Goal: Book appointment/travel/reservation

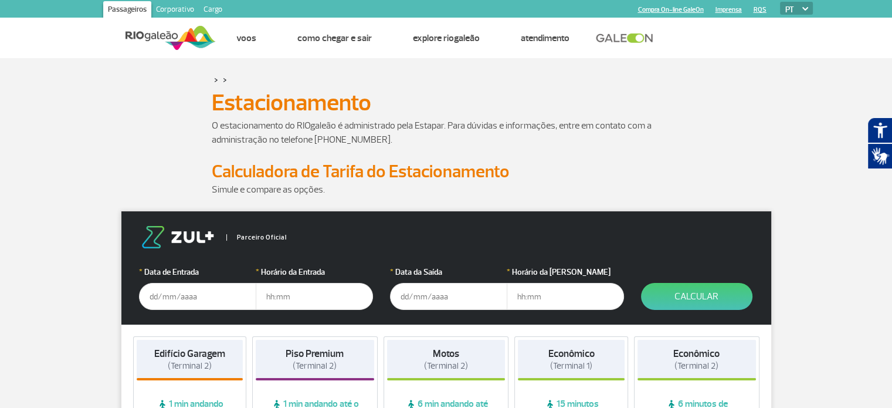
click at [179, 296] on input "text" at bounding box center [197, 296] width 117 height 27
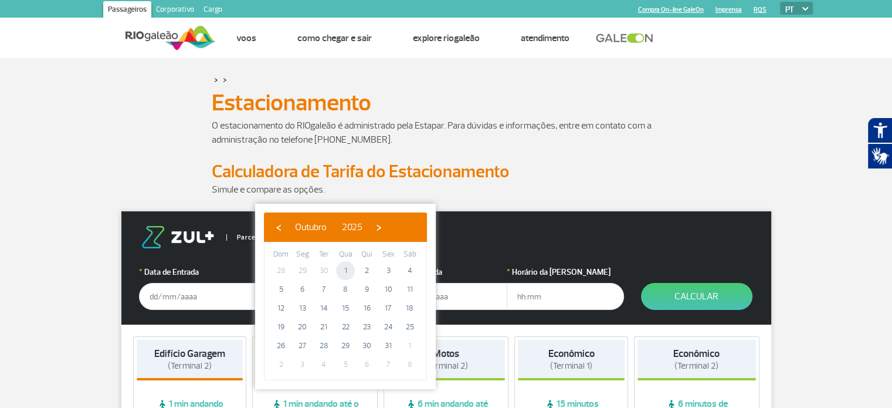
click at [349, 269] on span "1" at bounding box center [345, 270] width 19 height 19
type input "[DATE]"
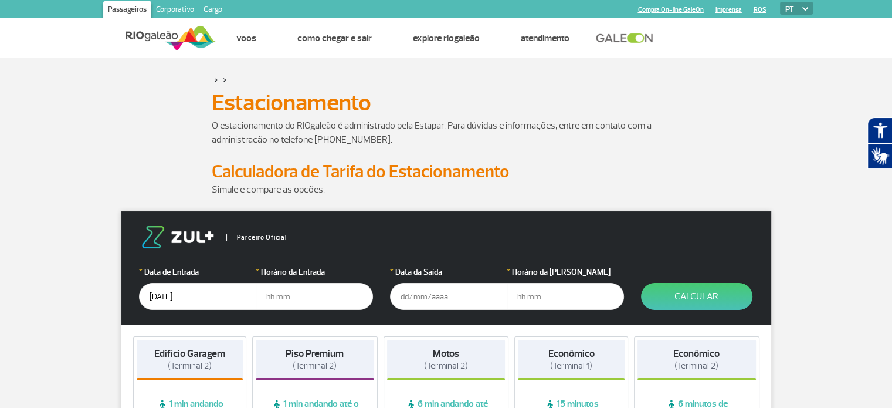
click at [277, 287] on input "text" at bounding box center [314, 296] width 117 height 27
type input "19"
click at [293, 314] on form "Parceiro Oficial * Data de Entrada [DATE] * Horário da Entrada 19 * Data da Saí…" at bounding box center [446, 267] width 650 height 113
click at [296, 308] on input "19" at bounding box center [314, 296] width 117 height 27
click at [418, 302] on input "text" at bounding box center [448, 296] width 117 height 27
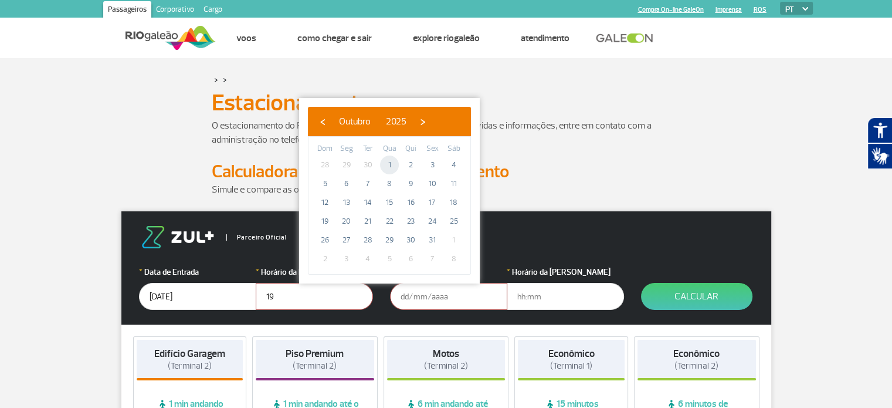
click at [393, 168] on span "1" at bounding box center [389, 164] width 19 height 19
type input "[DATE]"
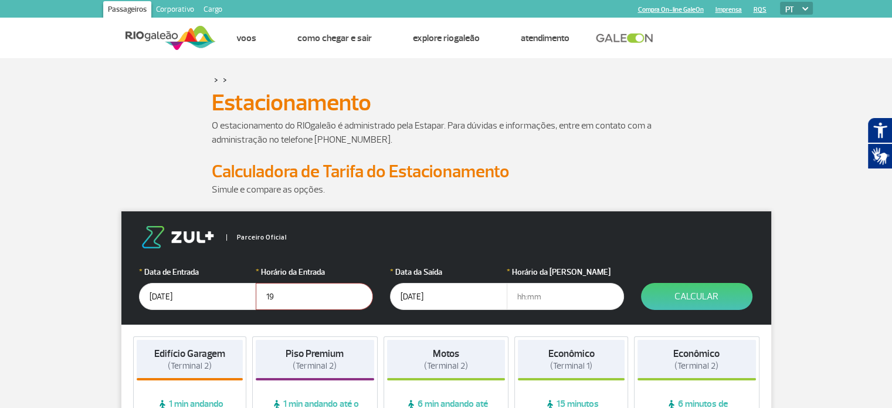
click at [521, 294] on input "text" at bounding box center [565, 296] width 117 height 27
drag, startPoint x: 616, startPoint y: 403, endPoint x: 626, endPoint y: 403, distance: 9.4
click at [624, 403] on span "15 minutos caminhando até o Terminal 2" at bounding box center [571, 417] width 107 height 38
drag, startPoint x: 527, startPoint y: 287, endPoint x: 547, endPoint y: 302, distance: 25.1
click at [547, 300] on input "22:1" at bounding box center [565, 296] width 117 height 27
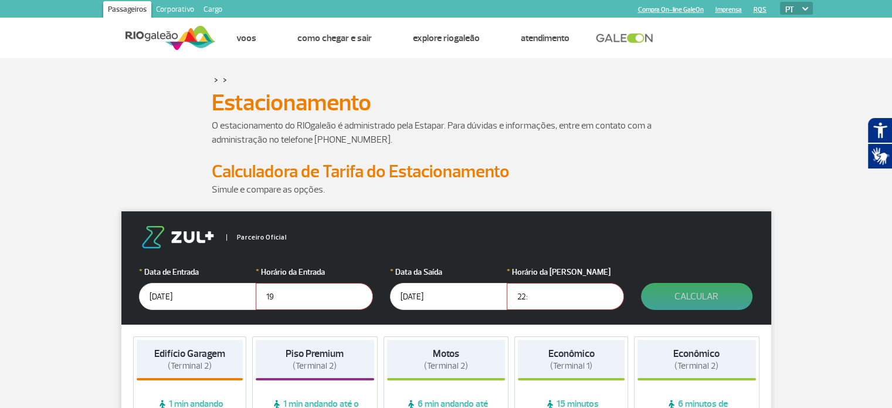
type input "22:"
click at [716, 297] on button "Calcular" at bounding box center [696, 296] width 111 height 27
click at [713, 297] on button "Calcular" at bounding box center [696, 296] width 111 height 27
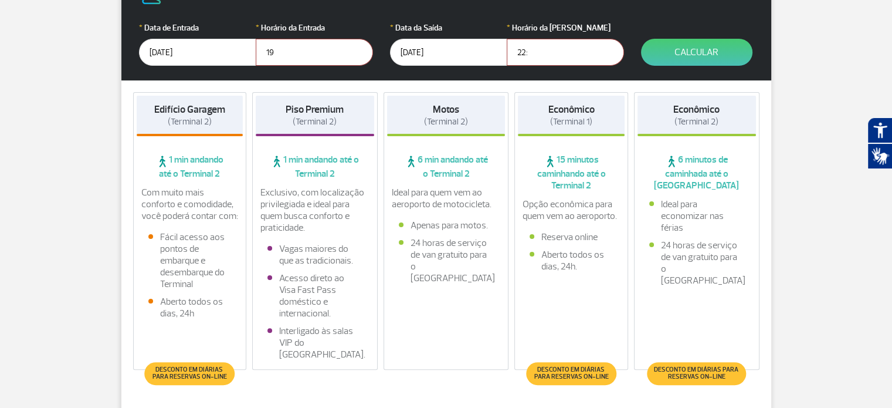
scroll to position [196, 0]
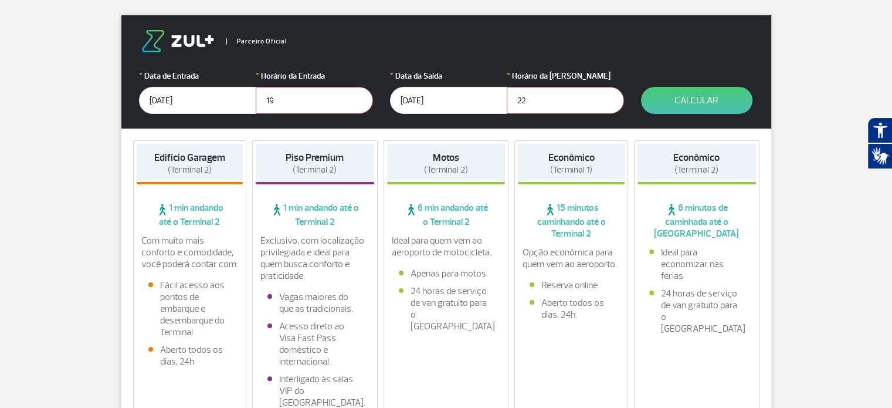
click at [189, 219] on span "1 min andando até o Terminal 2" at bounding box center [190, 215] width 107 height 26
click at [709, 104] on button "Calcular" at bounding box center [696, 100] width 111 height 27
click at [678, 113] on button "Calcular" at bounding box center [696, 100] width 111 height 27
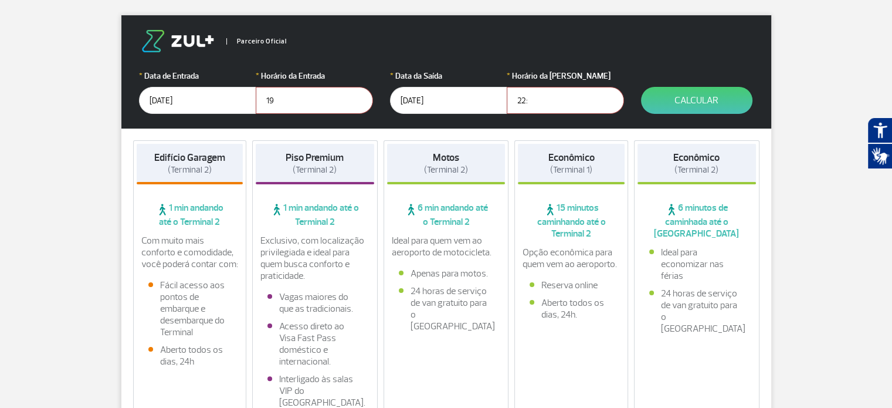
scroll to position [1684, 0]
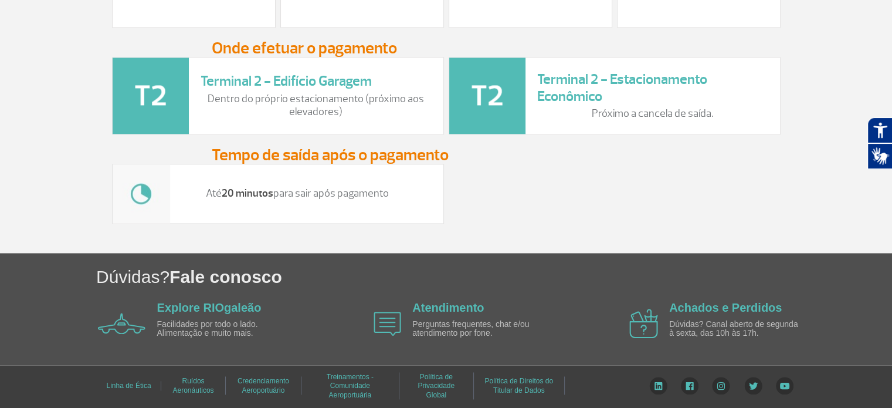
click at [361, 154] on h3 "Tempo de saída após o pagamento" at bounding box center [446, 155] width 469 height 18
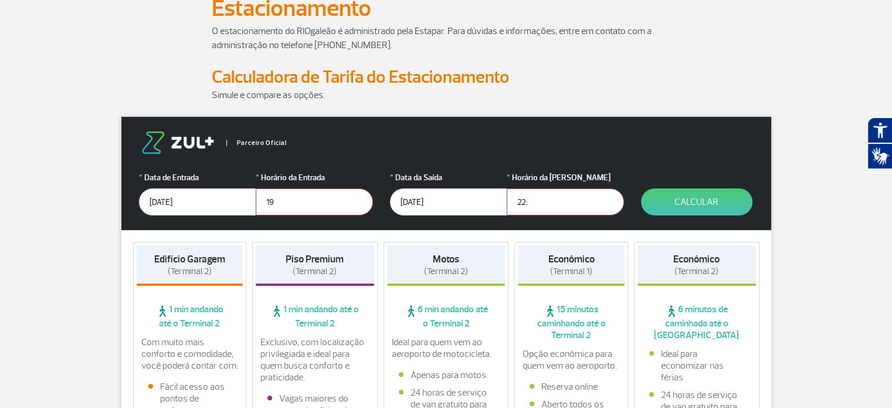
scroll to position [138, 0]
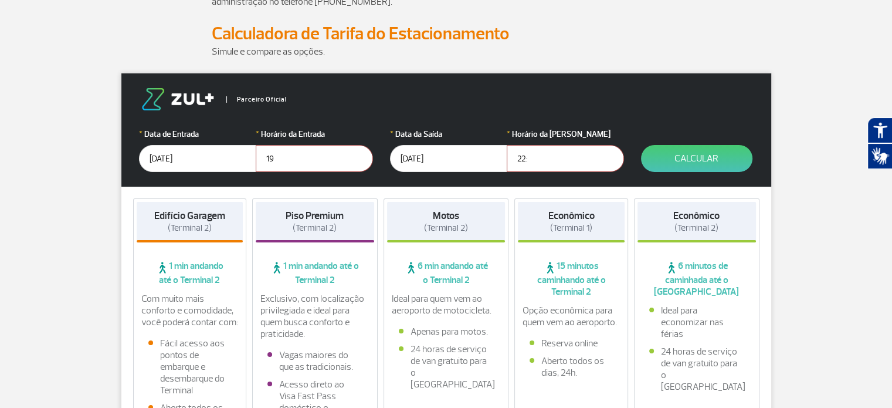
click at [221, 226] on h4 "Edifício Garagem (Terminal 2)" at bounding box center [189, 222] width 71 height 24
click at [277, 159] on input "19" at bounding box center [314, 158] width 117 height 27
type input "19:00"
click at [531, 152] on input "22:" at bounding box center [565, 158] width 117 height 27
type input "22:00"
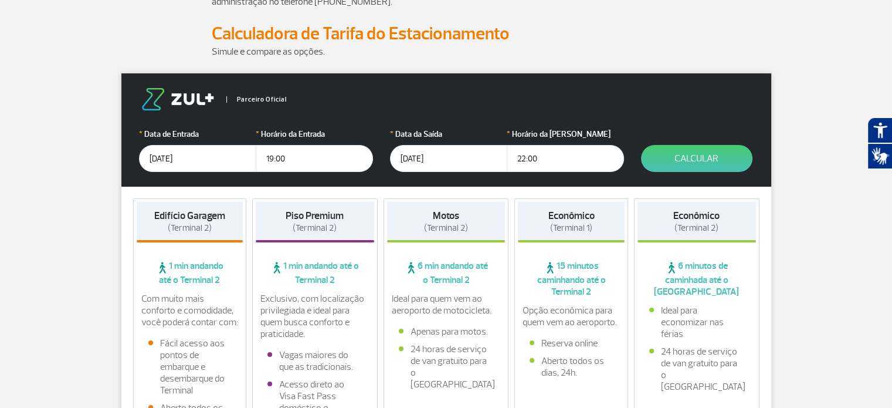
click at [675, 157] on button "Calcular" at bounding box center [696, 158] width 111 height 27
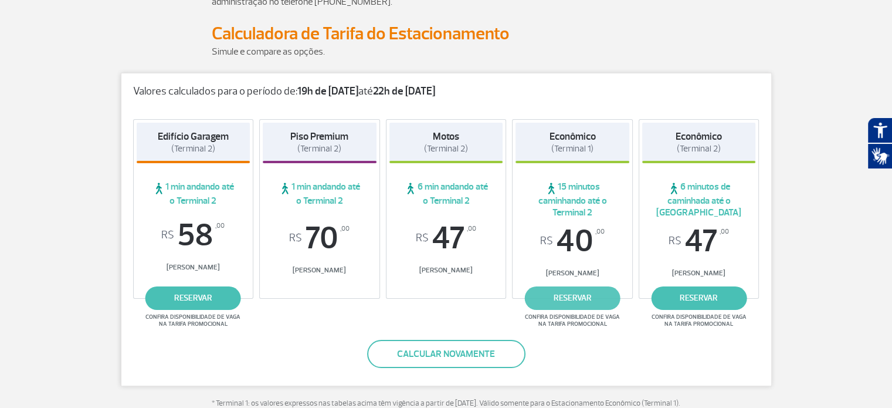
click at [593, 293] on link "reservar" at bounding box center [573, 297] width 96 height 23
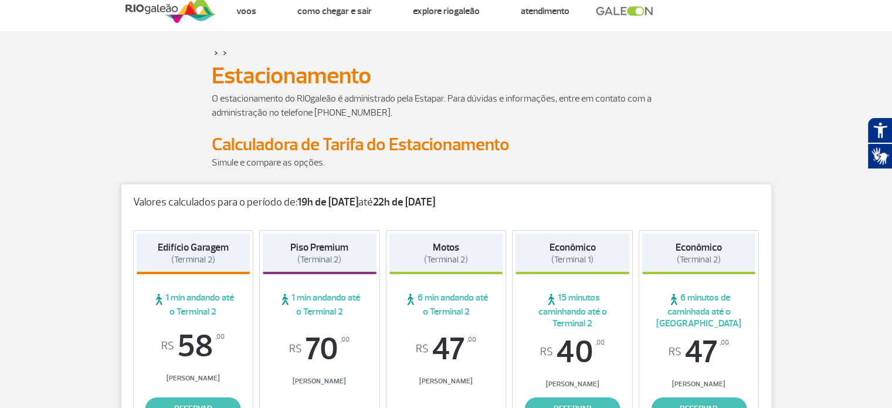
scroll to position [0, 0]
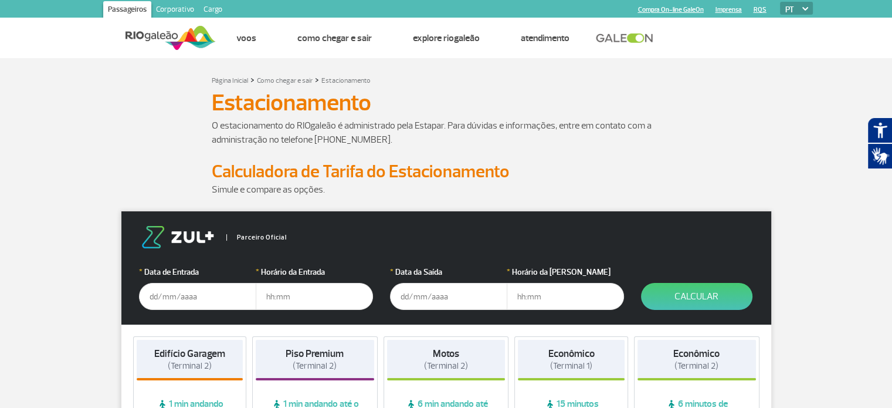
click at [192, 290] on input "text" at bounding box center [197, 296] width 117 height 27
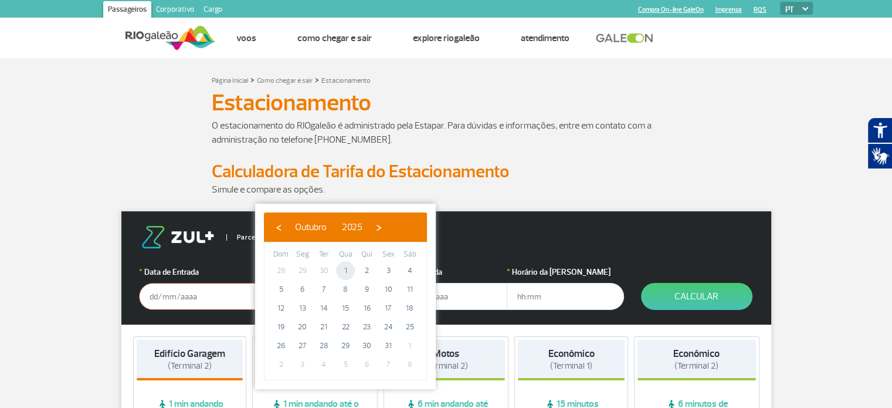
click at [345, 262] on span "1" at bounding box center [345, 270] width 19 height 19
type input "[DATE]"
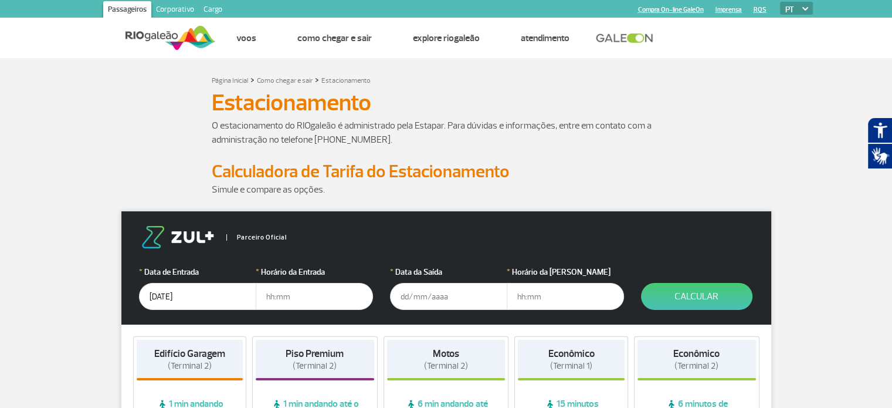
click at [300, 295] on input "text" at bounding box center [314, 296] width 117 height 27
type input "18:30"
click at [459, 287] on input "text" at bounding box center [448, 296] width 117 height 27
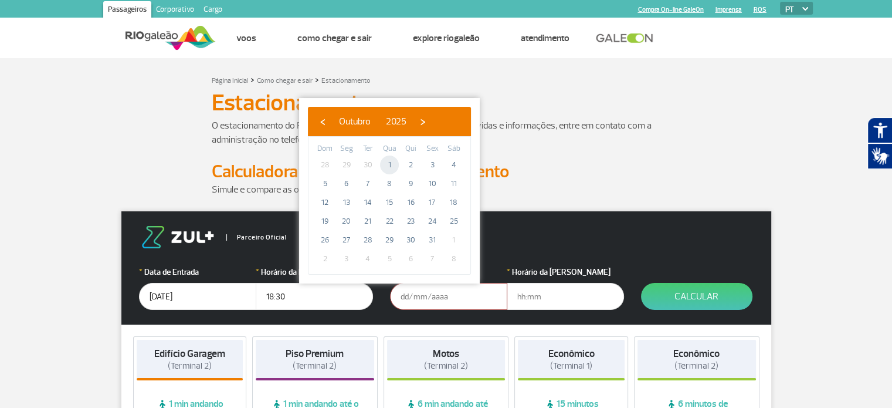
click at [389, 157] on span "1" at bounding box center [389, 164] width 19 height 19
type input "[DATE]"
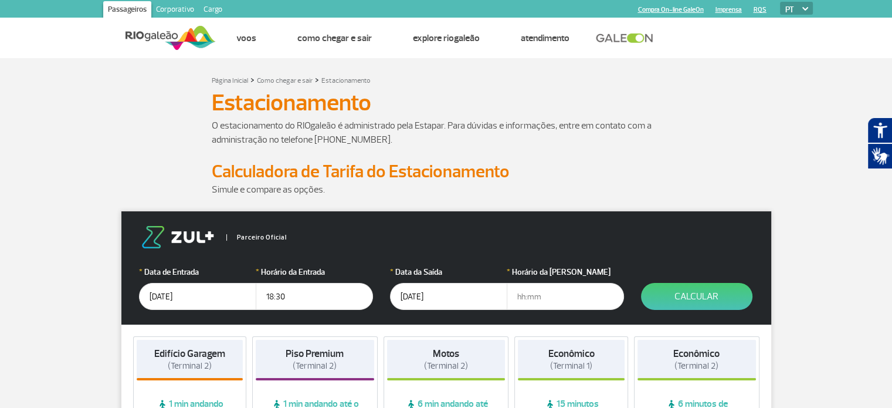
click at [542, 295] on input "text" at bounding box center [565, 296] width 117 height 27
type input "21:30"
click at [705, 302] on button "Calcular" at bounding box center [696, 296] width 111 height 27
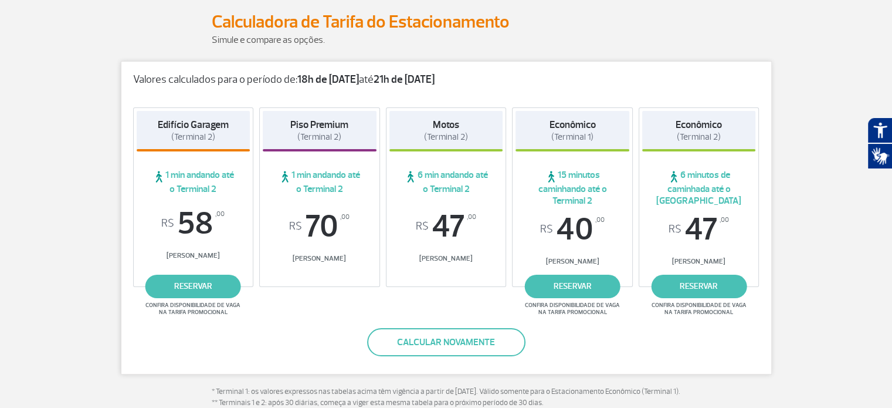
scroll to position [196, 0]
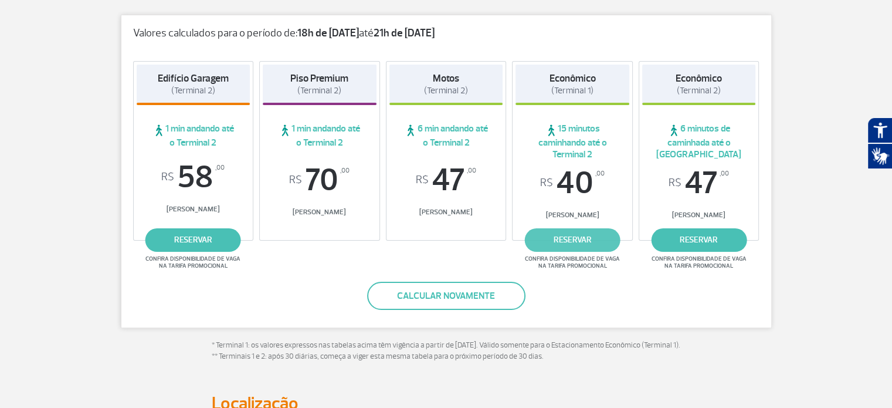
click at [585, 239] on link "reservar" at bounding box center [573, 239] width 96 height 23
click at [718, 235] on link "reservar" at bounding box center [699, 239] width 96 height 23
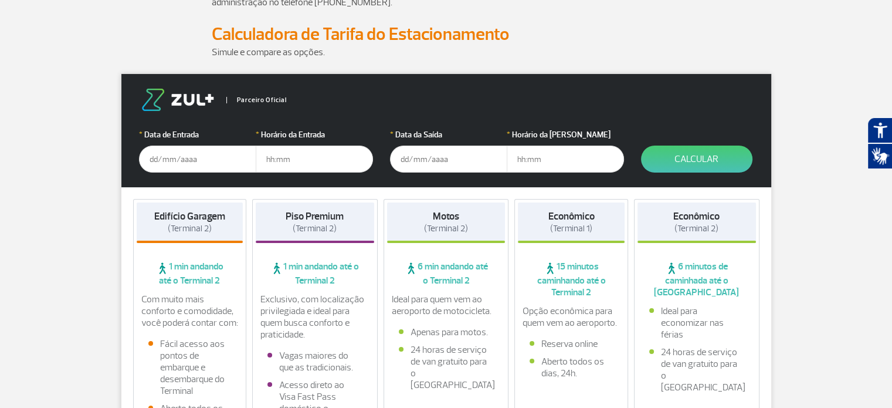
scroll to position [138, 0]
